Goal: Find contact information: Obtain details needed to contact an individual or organization

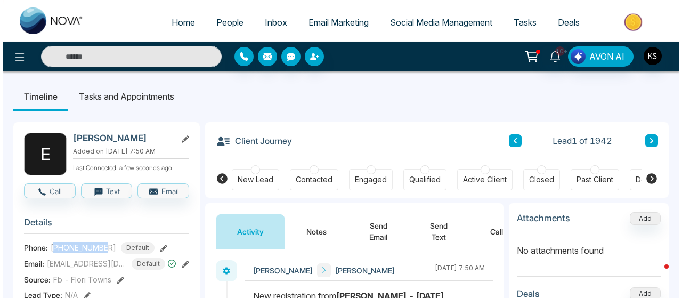
scroll to position [0, 372]
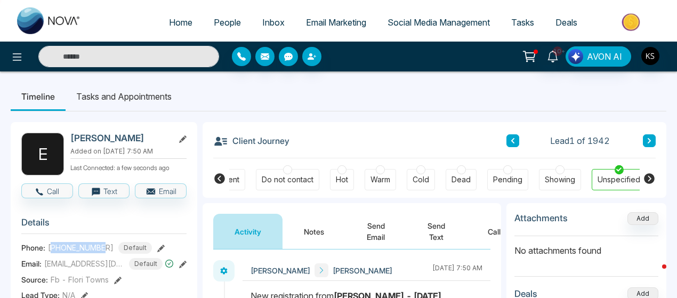
click at [222, 16] on link "People" at bounding box center [227, 22] width 49 height 20
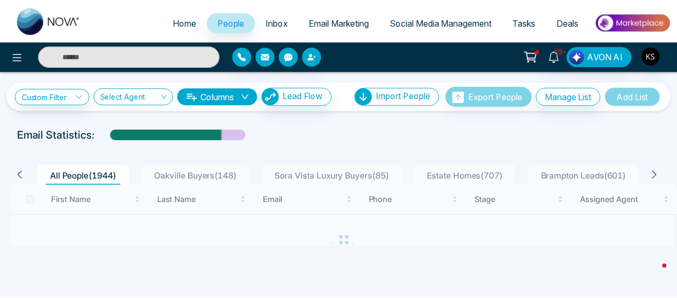
scroll to position [53, 0]
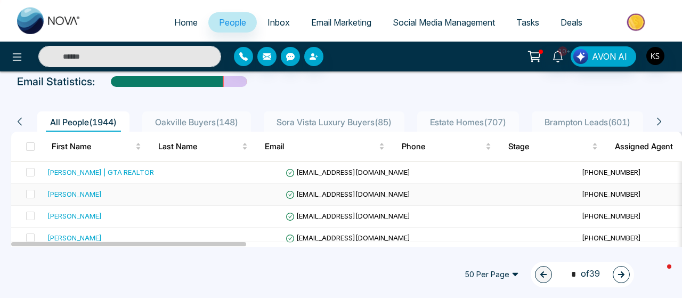
click at [68, 196] on div "[PERSON_NAME]" at bounding box center [74, 194] width 54 height 11
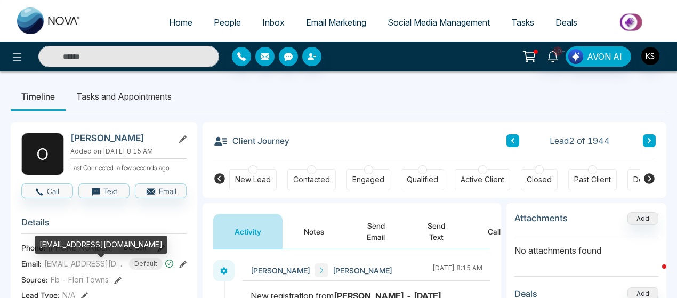
click at [75, 264] on span "[EMAIL_ADDRESS][DOMAIN_NAME]" at bounding box center [84, 263] width 80 height 11
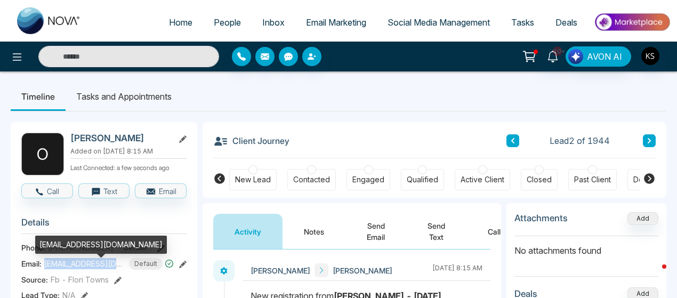
copy span "[EMAIL_ADDRESS][DOMAIN_NAME]"
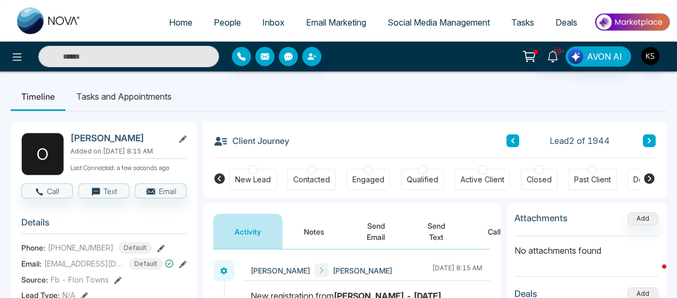
click at [84, 250] on span "[PHONE_NUMBER]" at bounding box center [81, 247] width 66 height 11
copy span "16472701650"
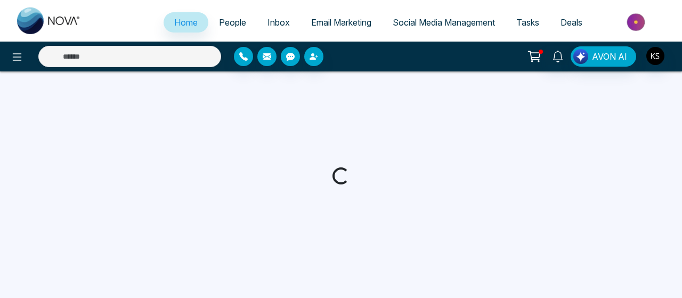
select select "*"
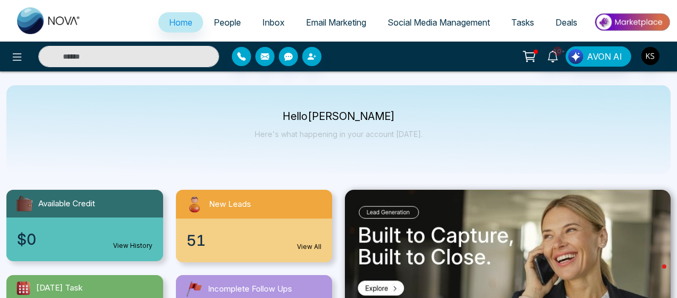
click at [223, 29] on link "People" at bounding box center [227, 22] width 49 height 20
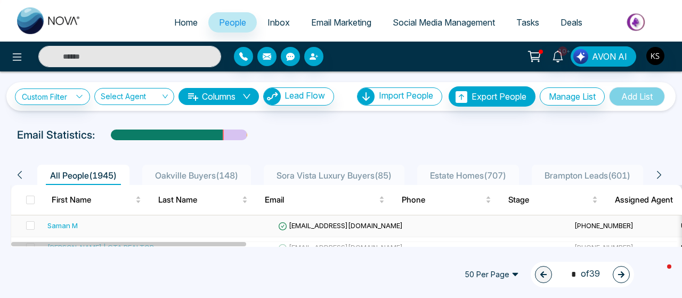
click at [75, 227] on div "Saman M" at bounding box center [62, 225] width 30 height 11
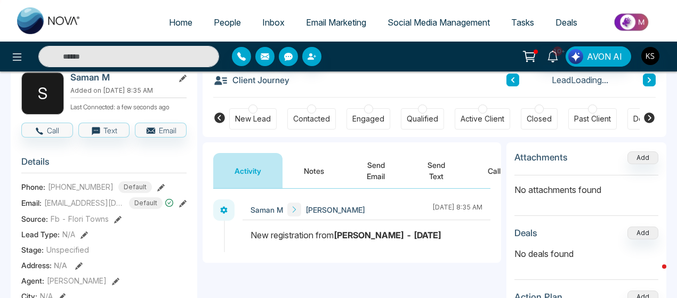
scroll to position [36, 0]
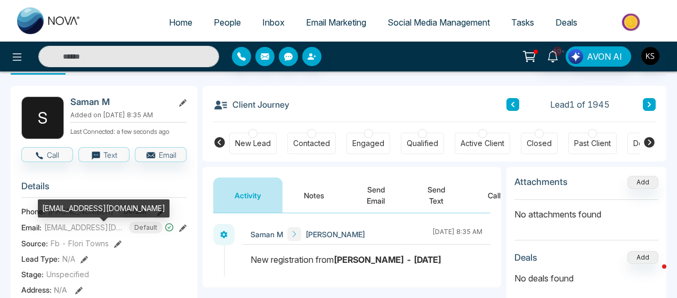
click at [75, 233] on span "[EMAIL_ADDRESS][DOMAIN_NAME]" at bounding box center [84, 227] width 80 height 11
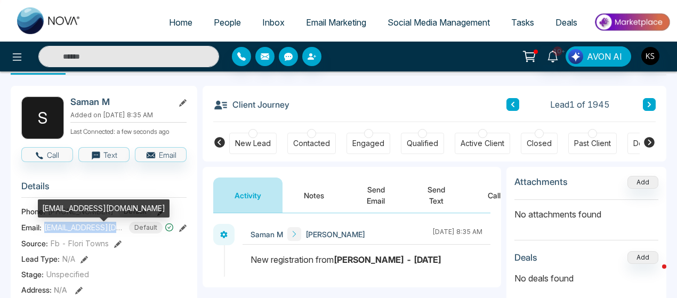
click at [75, 233] on span "[EMAIL_ADDRESS][DOMAIN_NAME]" at bounding box center [84, 227] width 80 height 11
copy span "[EMAIL_ADDRESS][DOMAIN_NAME]"
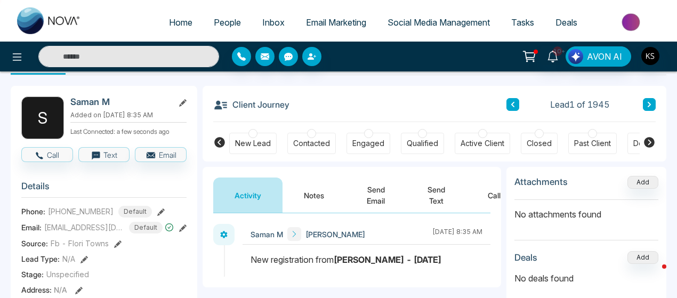
click at [79, 217] on span "[PHONE_NUMBER]" at bounding box center [81, 211] width 66 height 11
copy span "14165695050"
